Goal: Information Seeking & Learning: Learn about a topic

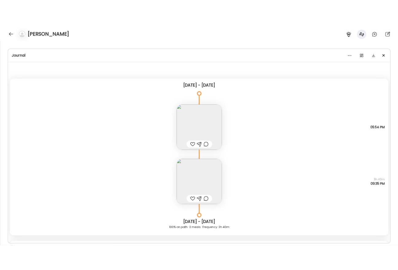
scroll to position [2876, 0]
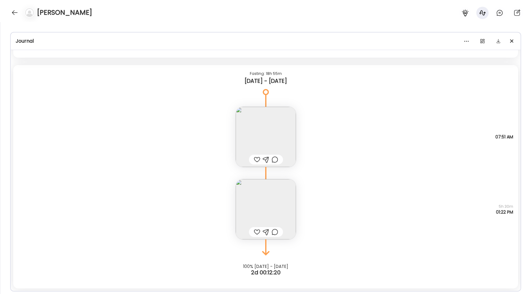
click at [9, 8] on div "[PERSON_NAME]" at bounding box center [265, 11] width 531 height 22
click at [17, 15] on div at bounding box center [15, 13] width 10 height 10
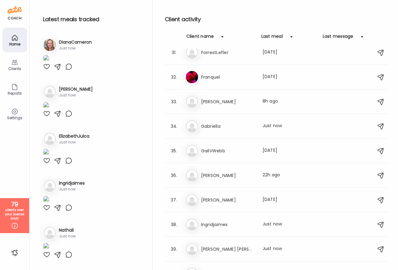
scroll to position [709, 0]
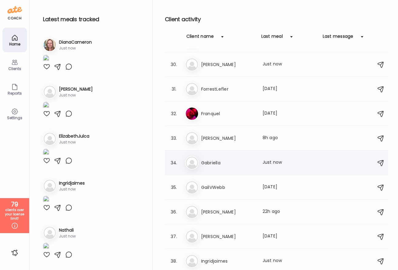
click at [251, 161] on h3 "Gabriella" at bounding box center [228, 162] width 54 height 7
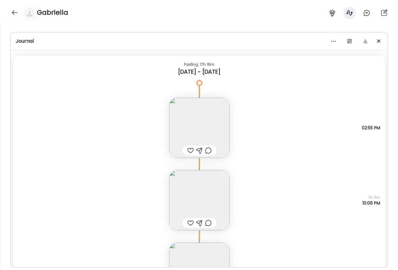
scroll to position [9199, 0]
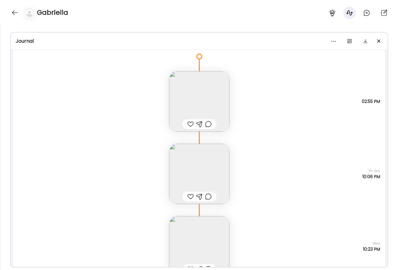
click at [193, 173] on img at bounding box center [199, 174] width 60 height 60
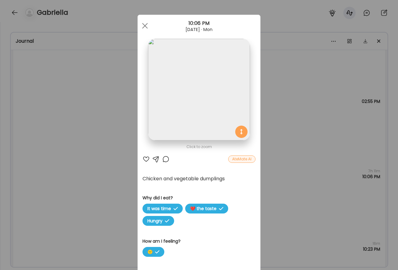
click at [175, 113] on img at bounding box center [199, 90] width 102 height 102
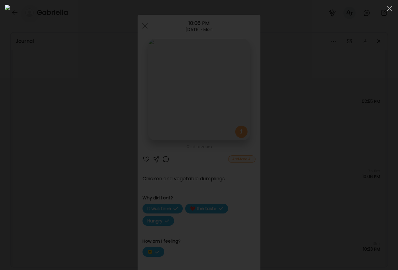
click at [37, 123] on div at bounding box center [199, 135] width 388 height 260
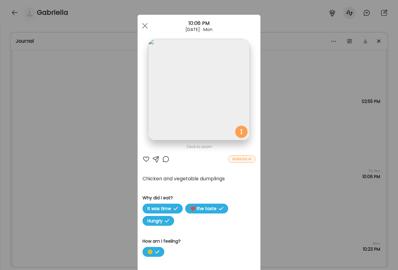
click at [62, 116] on div "Ate Coach Dashboard Wahoo! It’s official Take a moment to set up your Coach Pro…" at bounding box center [199, 135] width 398 height 270
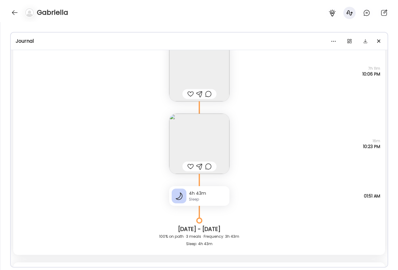
scroll to position [9319, 0]
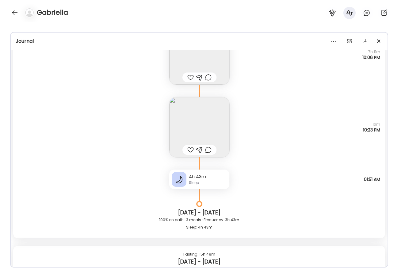
click at [202, 119] on img at bounding box center [199, 127] width 60 height 60
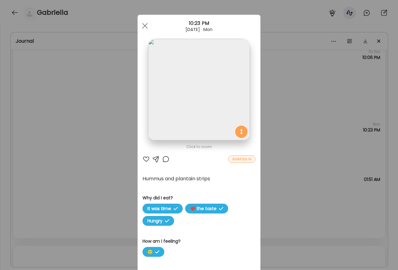
click at [186, 101] on img at bounding box center [199, 90] width 102 height 102
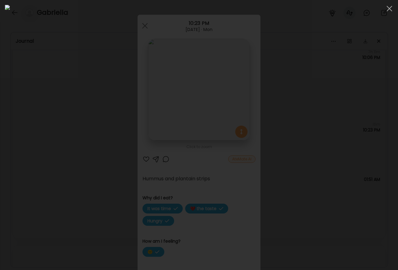
click at [32, 131] on div at bounding box center [199, 135] width 388 height 260
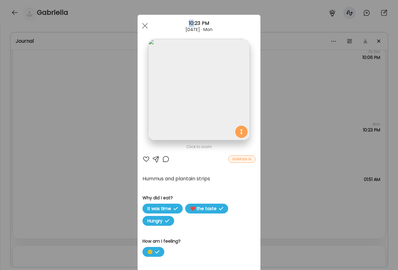
click at [32, 131] on div "Ate Coach Dashboard Wahoo! It’s official Take a moment to set up your Coach Pro…" at bounding box center [199, 135] width 398 height 270
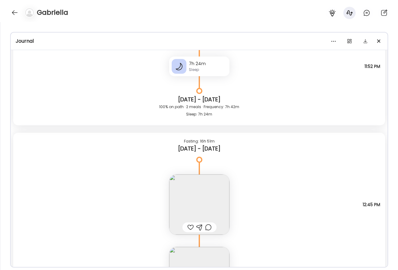
scroll to position [8631, 0]
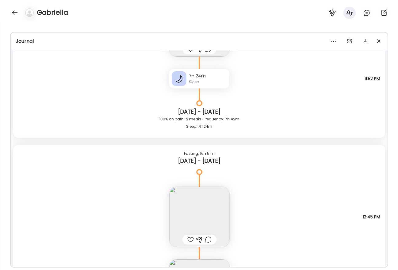
click at [200, 216] on img at bounding box center [199, 217] width 60 height 60
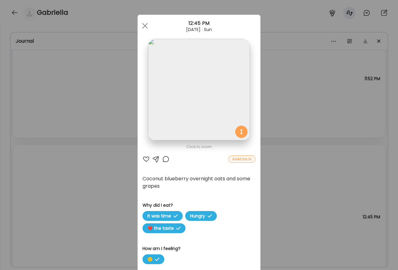
click at [91, 141] on div "Ate Coach Dashboard Wahoo! It’s official Take a moment to set up your Coach Pro…" at bounding box center [199, 135] width 398 height 270
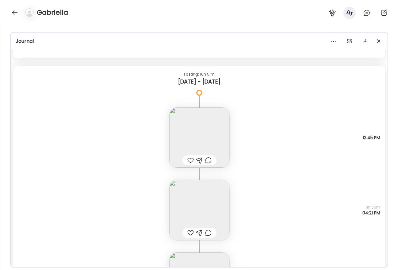
scroll to position [8763, 0]
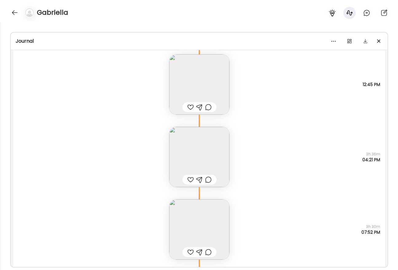
click at [190, 59] on img at bounding box center [199, 84] width 60 height 60
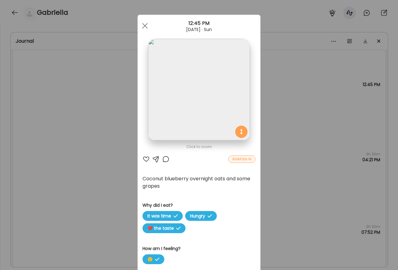
click at [167, 93] on img at bounding box center [199, 90] width 102 height 102
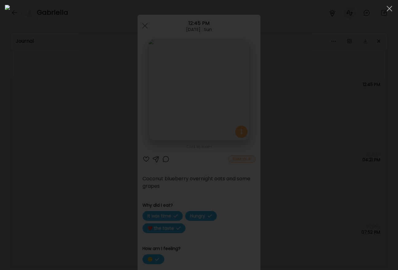
click at [29, 145] on div at bounding box center [199, 135] width 388 height 260
click at [29, 145] on div "Ate Coach Dashboard Wahoo! It’s official Take a moment to set up your Coach Pro…" at bounding box center [199, 135] width 398 height 270
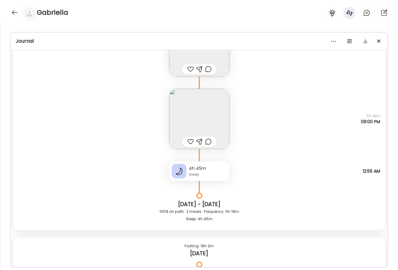
scroll to position [10049, 0]
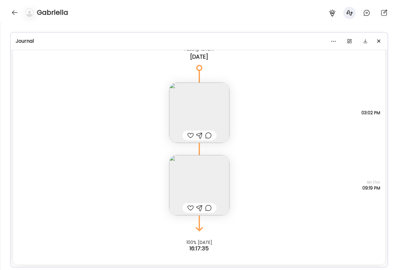
click at [212, 115] on img at bounding box center [199, 113] width 60 height 60
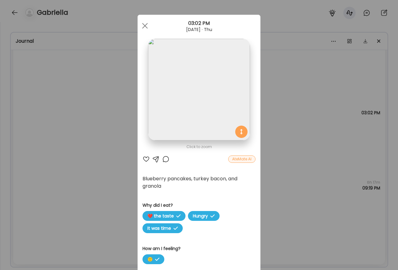
click at [166, 92] on img at bounding box center [199, 90] width 102 height 102
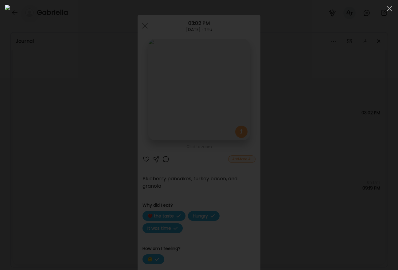
click at [40, 101] on div at bounding box center [199, 135] width 388 height 260
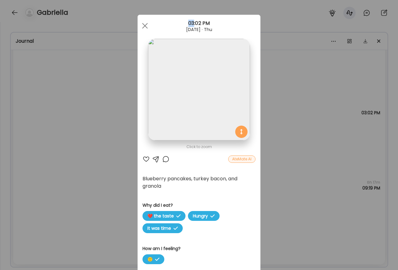
click at [40, 101] on div "Ate Coach Dashboard Wahoo! It’s official Take a moment to set up your Coach Pro…" at bounding box center [199, 135] width 398 height 270
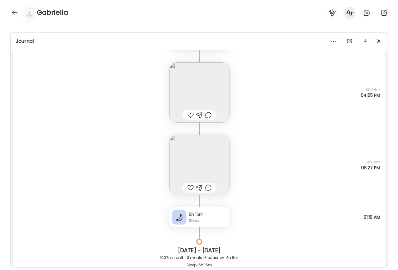
scroll to position [8034, 0]
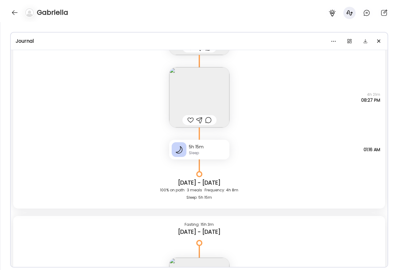
click at [208, 94] on img at bounding box center [199, 97] width 60 height 60
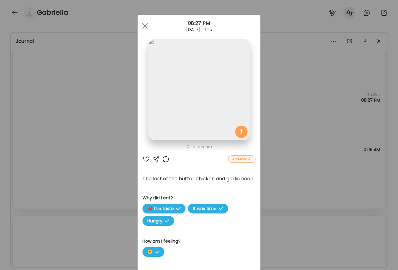
click at [201, 81] on img at bounding box center [199, 90] width 102 height 102
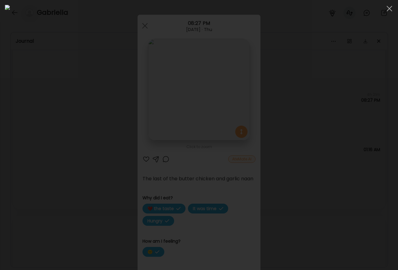
click at [30, 124] on div at bounding box center [199, 135] width 388 height 260
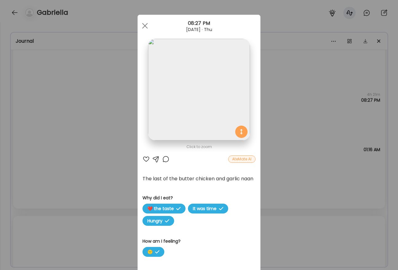
click at [61, 137] on div "Ate Coach Dashboard Wahoo! It’s official Take a moment to set up your Coach Pro…" at bounding box center [199, 135] width 398 height 270
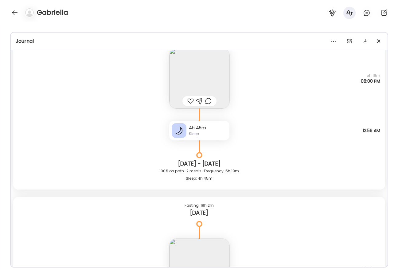
scroll to position [10049, 0]
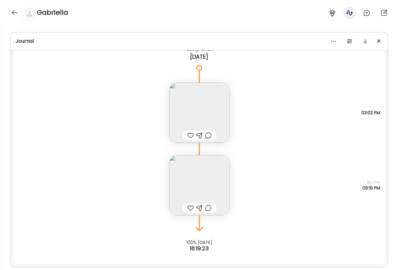
click at [188, 109] on img at bounding box center [199, 113] width 60 height 60
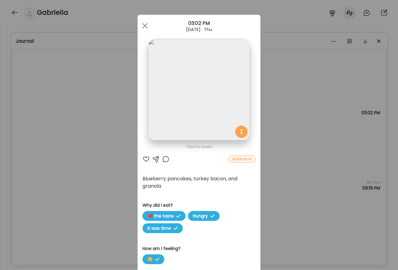
click at [32, 118] on div "Ate Coach Dashboard Wahoo! It’s official Take a moment to set up your Coach Pro…" at bounding box center [199, 135] width 398 height 270
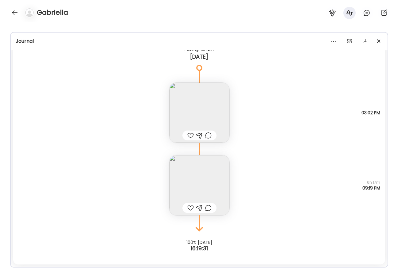
click at [79, 131] on div "Blueberry pancakes, turkey bacon, and granola Why did I eat? ❤️ the taste Hungr…" at bounding box center [199, 106] width 372 height 72
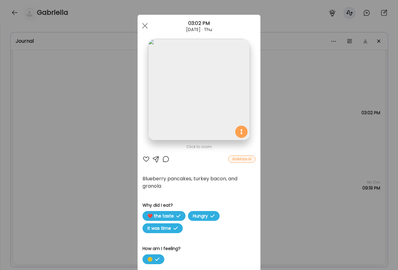
click at [78, 131] on div "Ate Coach Dashboard Wahoo! It’s official Take a moment to set up your Coach Pro…" at bounding box center [199, 135] width 398 height 270
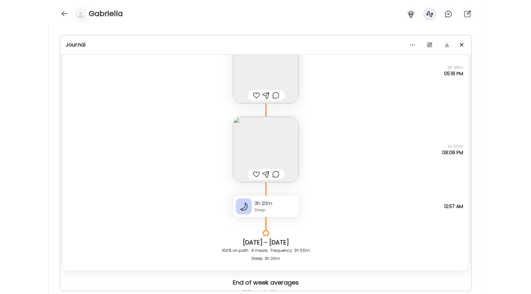
scroll to position [2196, 0]
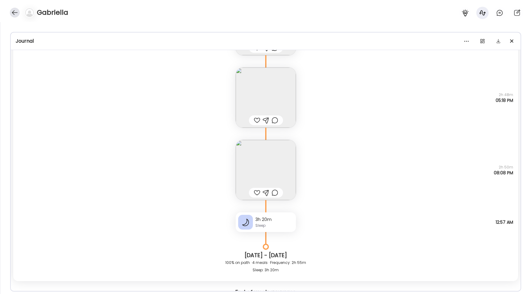
click at [15, 16] on div at bounding box center [15, 13] width 10 height 10
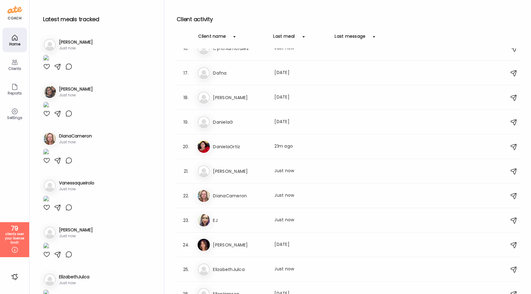
scroll to position [390, 0]
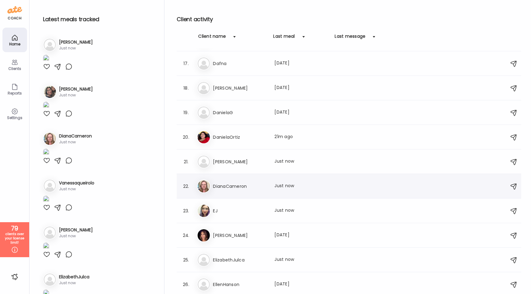
click at [242, 185] on h3 "DianaCameron" at bounding box center [240, 186] width 54 height 7
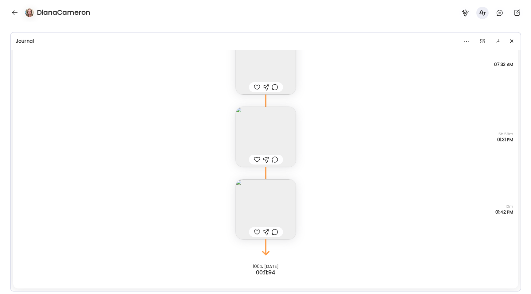
scroll to position [4244, 0]
click at [28, 10] on img at bounding box center [29, 12] width 9 height 9
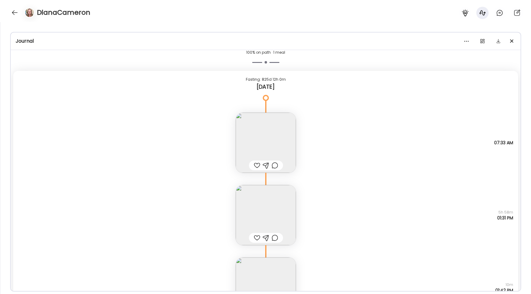
scroll to position [4148, 0]
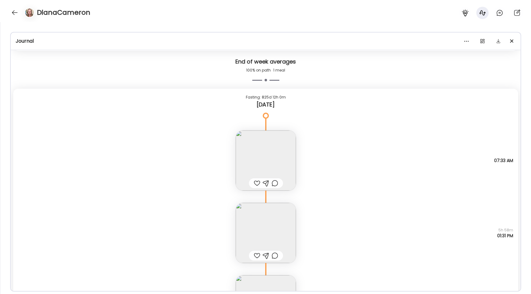
click at [242, 142] on img at bounding box center [266, 161] width 60 height 60
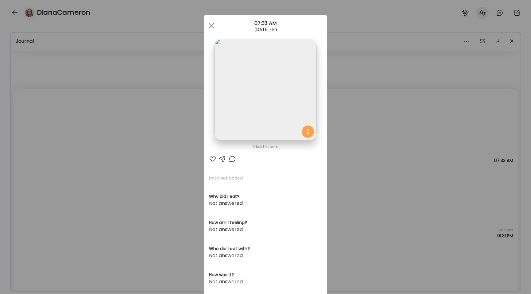
click at [235, 98] on img at bounding box center [265, 90] width 102 height 102
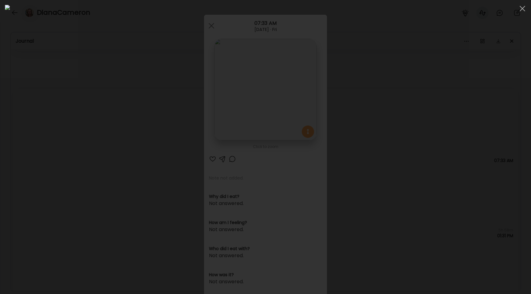
click at [78, 139] on div at bounding box center [265, 147] width 521 height 284
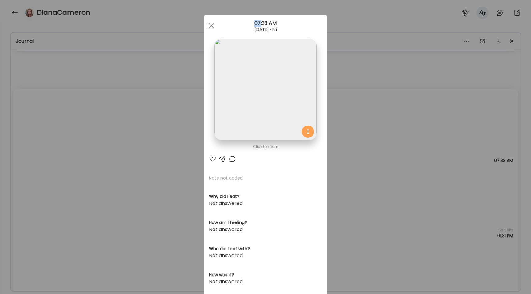
click at [78, 139] on div "Ate Coach Dashboard Wahoo! It’s official Take a moment to set up your Coach Pro…" at bounding box center [265, 147] width 531 height 294
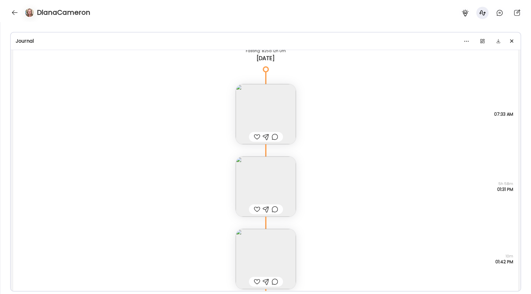
scroll to position [4217, 0]
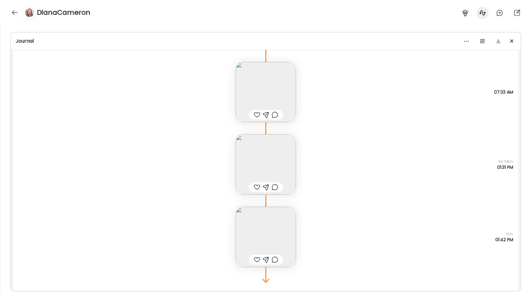
click at [249, 152] on img at bounding box center [266, 165] width 60 height 60
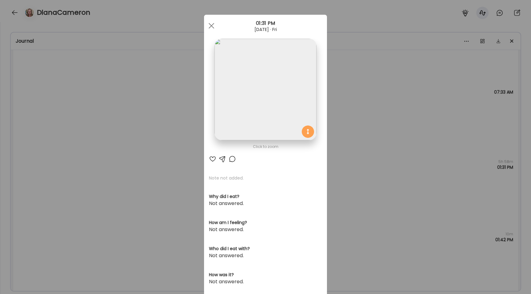
click at [248, 120] on img at bounding box center [265, 90] width 102 height 102
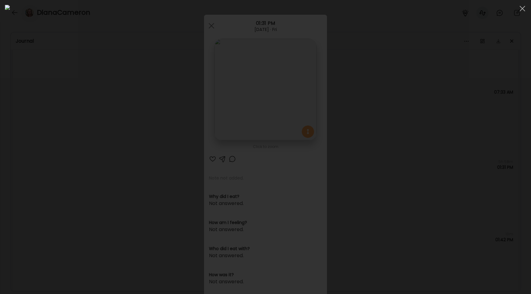
click at [114, 132] on div at bounding box center [265, 147] width 521 height 284
click at [114, 132] on div "Ate Coach Dashboard Wahoo! It’s official Take a moment to set up your Coach Pro…" at bounding box center [265, 147] width 531 height 294
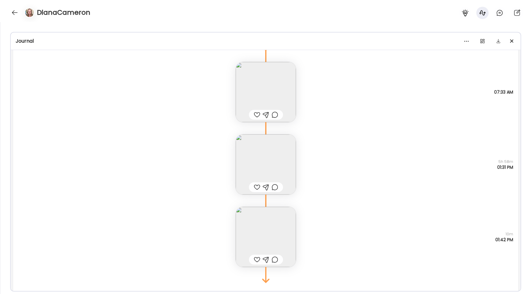
scroll to position [4244, 0]
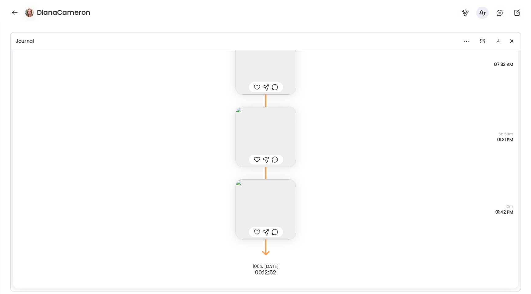
click at [251, 198] on img at bounding box center [266, 209] width 60 height 60
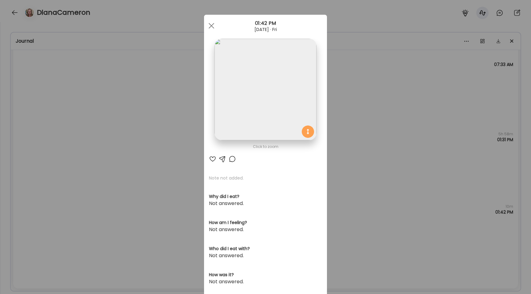
click at [242, 107] on img at bounding box center [265, 90] width 102 height 102
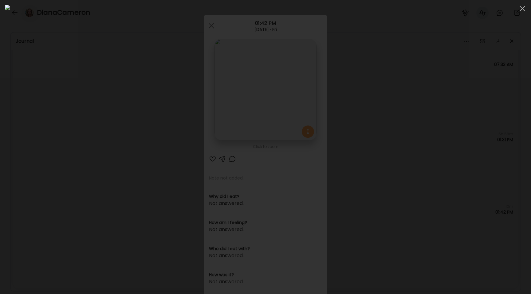
click at [113, 119] on div at bounding box center [265, 147] width 521 height 284
click at [113, 119] on div "Ate Coach Dashboard Wahoo! It’s official Take a moment to set up your Coach Pro…" at bounding box center [265, 147] width 531 height 294
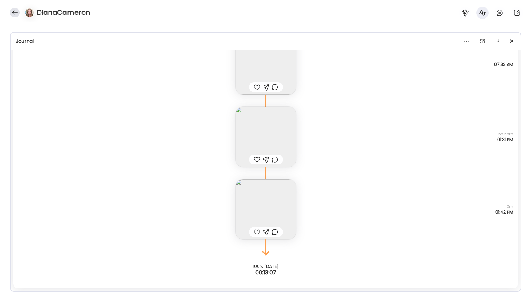
click at [17, 17] on div at bounding box center [15, 13] width 10 height 10
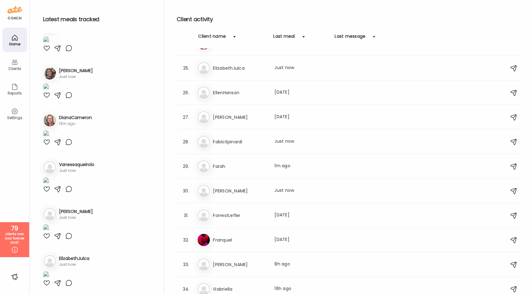
scroll to position [9, 0]
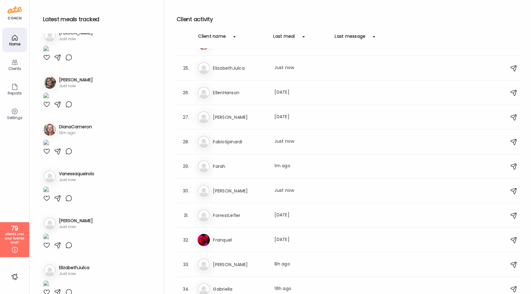
click at [49, 54] on img at bounding box center [46, 49] width 6 height 8
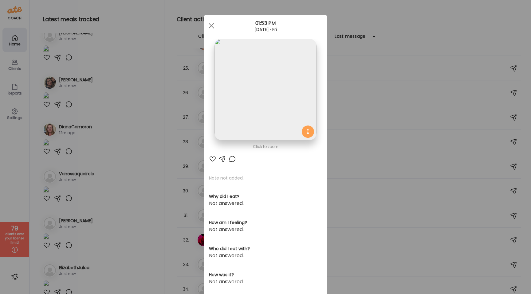
click at [215, 98] on img at bounding box center [265, 90] width 102 height 102
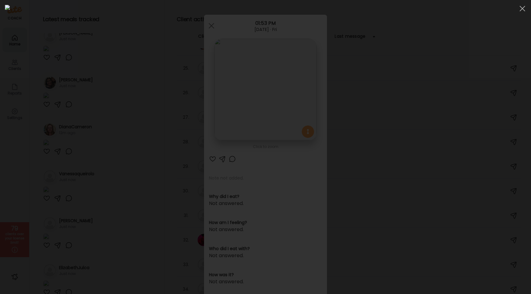
click at [73, 131] on div at bounding box center [265, 147] width 521 height 284
click at [73, 131] on div "Ate Coach Dashboard Wahoo! It’s official Take a moment to set up your Coach Pro…" at bounding box center [265, 147] width 531 height 294
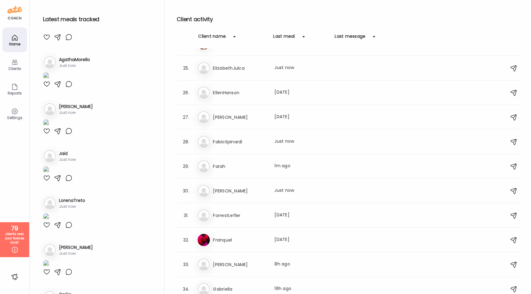
scroll to position [421, 0]
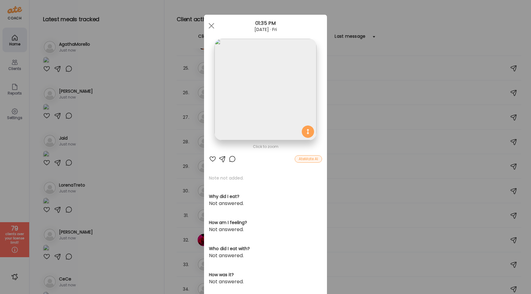
click at [275, 121] on img at bounding box center [265, 90] width 102 height 102
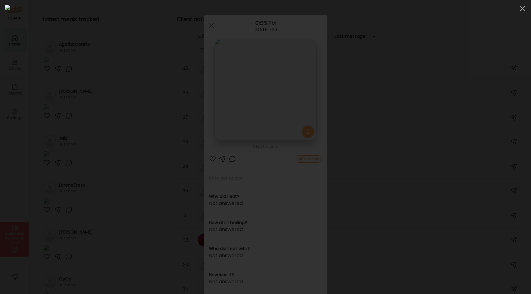
click at [87, 157] on div at bounding box center [265, 147] width 521 height 284
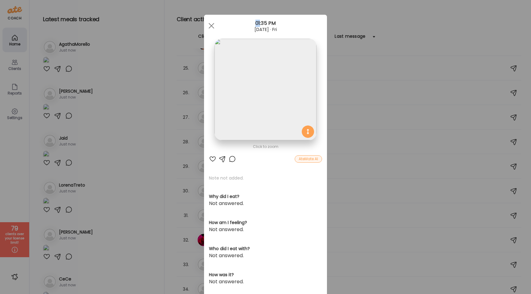
click at [87, 157] on div "Ate Coach Dashboard Wahoo! It’s official Take a moment to set up your Coach Pro…" at bounding box center [265, 147] width 531 height 294
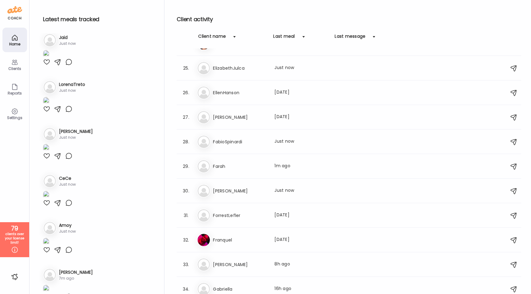
scroll to position [629, 0]
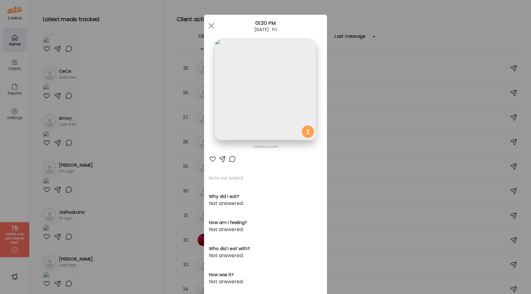
click at [263, 96] on img at bounding box center [265, 90] width 102 height 102
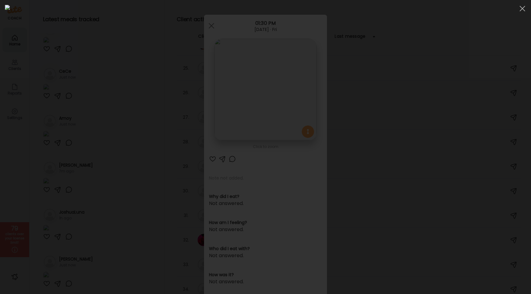
click at [56, 130] on div at bounding box center [265, 147] width 521 height 284
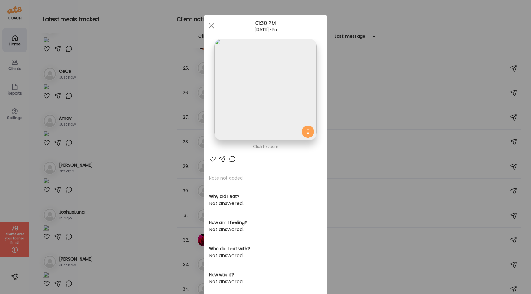
click at [72, 114] on div "Ate Coach Dashboard Wahoo! It’s official Take a moment to set up your Coach Pro…" at bounding box center [265, 147] width 531 height 294
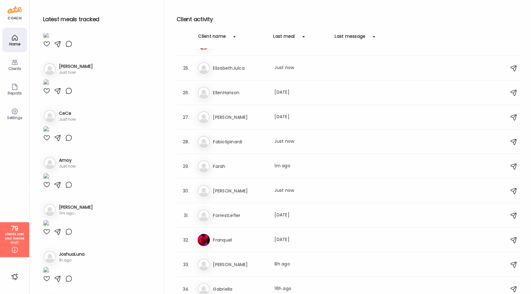
scroll to position [578, 0]
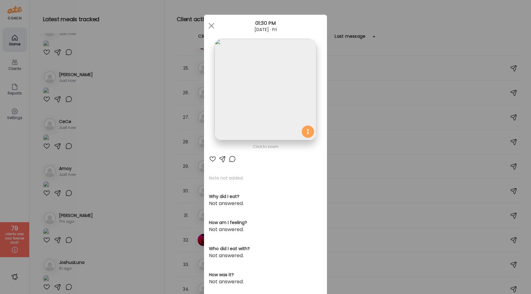
click at [260, 109] on img at bounding box center [265, 90] width 102 height 102
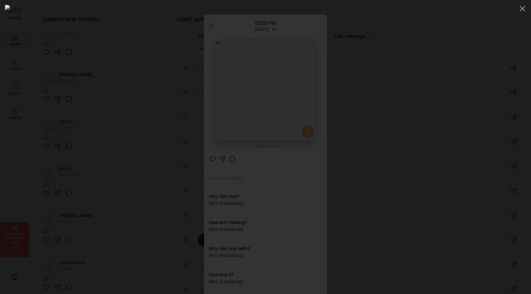
click at [72, 143] on div at bounding box center [265, 147] width 521 height 284
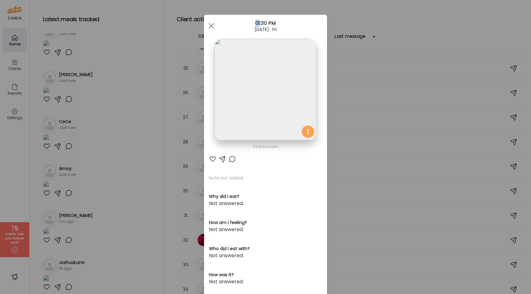
click at [72, 143] on div "Ate Coach Dashboard Wahoo! It’s official Take a moment to set up your Coach Pro…" at bounding box center [265, 147] width 531 height 294
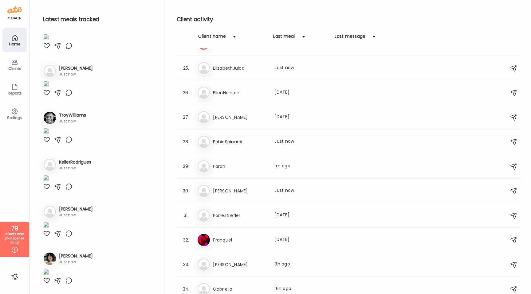
scroll to position [1782, 0]
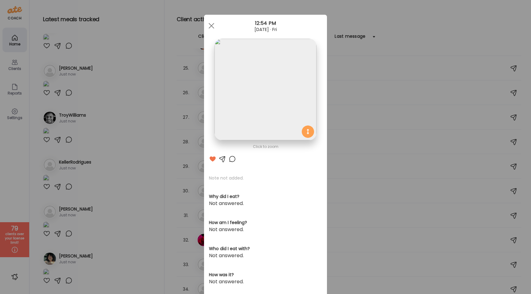
click at [289, 93] on img at bounding box center [265, 90] width 102 height 102
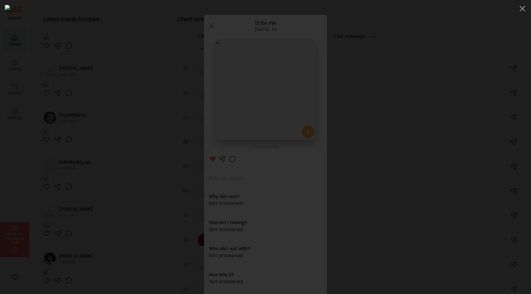
click at [39, 125] on div at bounding box center [265, 147] width 521 height 284
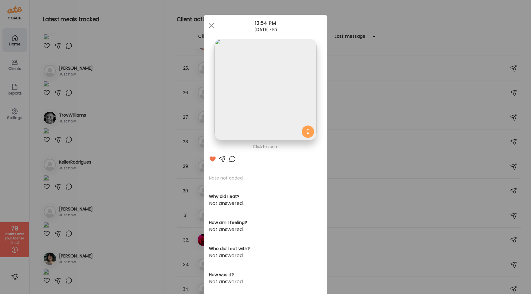
click at [39, 125] on div "Ate Coach Dashboard Wahoo! It’s official Take a moment to set up your Coach Pro…" at bounding box center [265, 147] width 531 height 294
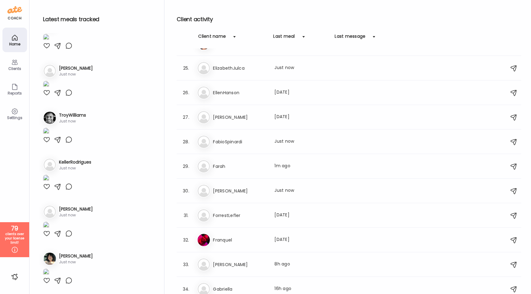
scroll to position [2061, 0]
